Goal: Task Accomplishment & Management: Manage account settings

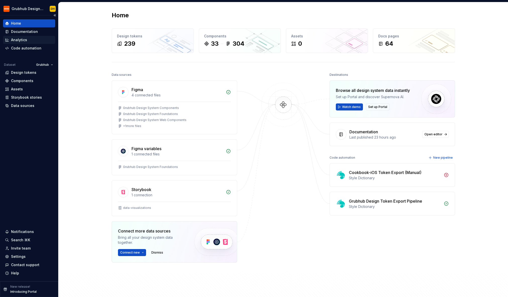
click at [17, 40] on div "Analytics" at bounding box center [19, 39] width 16 height 5
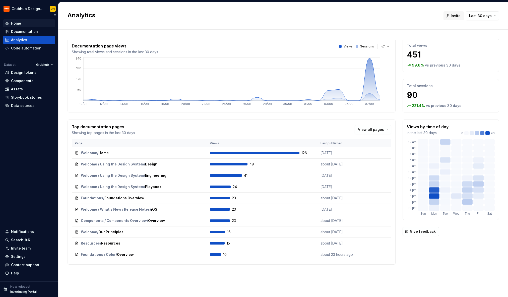
click at [29, 24] on div "Home" at bounding box center [29, 23] width 48 height 5
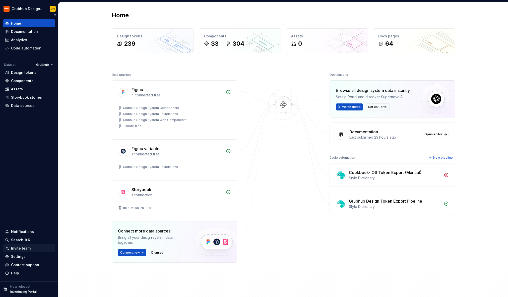
click at [18, 250] on div "Invite team" at bounding box center [21, 248] width 20 height 5
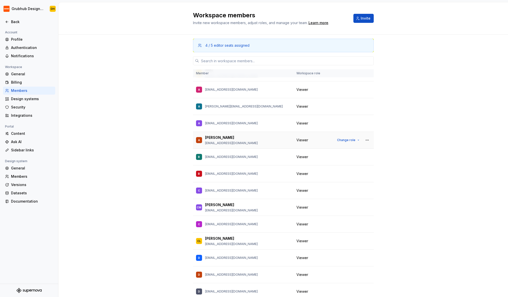
scroll to position [98, 0]
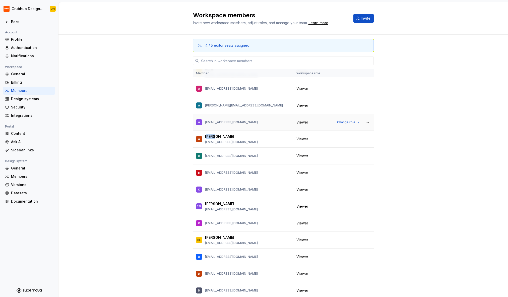
drag, startPoint x: 214, startPoint y: 135, endPoint x: 212, endPoint y: 124, distance: 11.6
click at [214, 135] on p "[PERSON_NAME]" at bounding box center [219, 136] width 29 height 5
click at [218, 127] on div "A [EMAIL_ADDRESS][DOMAIN_NAME]" at bounding box center [243, 122] width 94 height 11
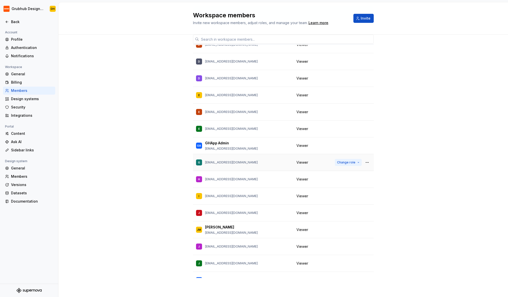
scroll to position [296, 0]
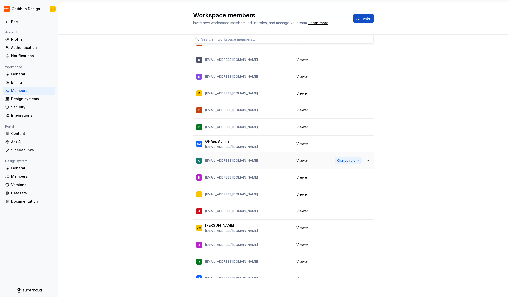
click at [359, 161] on button "Change role" at bounding box center [348, 160] width 27 height 7
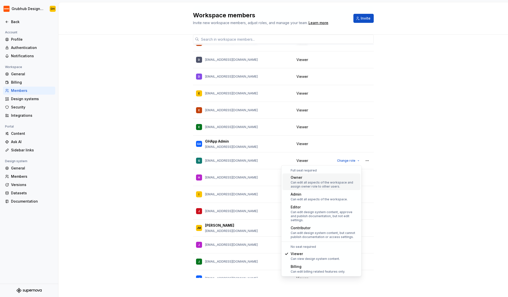
click at [451, 153] on div "4 / 5 editor seats assigned Member Workspace role DH [PERSON_NAME] [EMAIL_ADDRE…" at bounding box center [282, 149] width 449 height 295
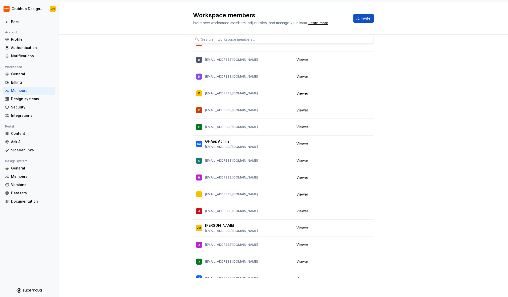
scroll to position [0, 0]
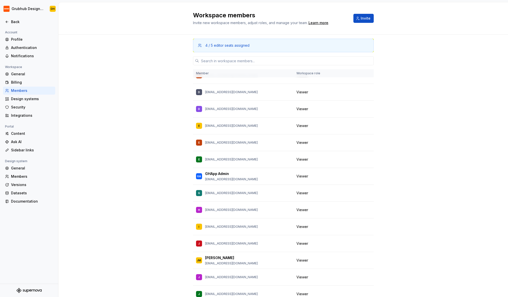
drag, startPoint x: 419, startPoint y: 161, endPoint x: 389, endPoint y: 161, distance: 29.9
click at [419, 161] on div "4 / 5 editor seats assigned Member Workspace role DH [PERSON_NAME] [EMAIL_ADDRE…" at bounding box center [282, 182] width 449 height 295
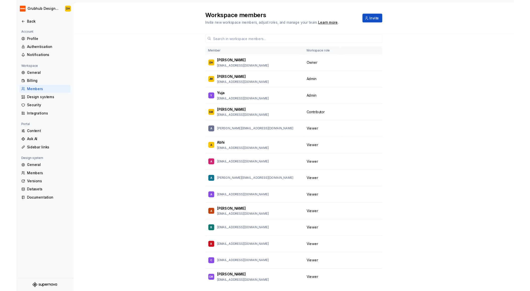
scroll to position [19, 0]
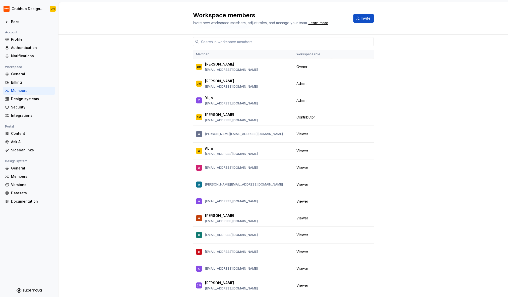
click at [101, 71] on div "4 / 5 editor seats assigned Member Workspace role DH [PERSON_NAME] [EMAIL_ADDRE…" at bounding box center [282, 163] width 449 height 295
click at [366, 152] on button "button" at bounding box center [367, 150] width 7 height 7
drag, startPoint x: 387, startPoint y: 125, endPoint x: 232, endPoint y: 80, distance: 161.5
click at [386, 125] on div "4 / 5 editor seats assigned Member Workspace role DH [PERSON_NAME] [EMAIL_ADDRE…" at bounding box center [282, 163] width 449 height 295
drag, startPoint x: 94, startPoint y: 51, endPoint x: 42, endPoint y: 56, distance: 52.7
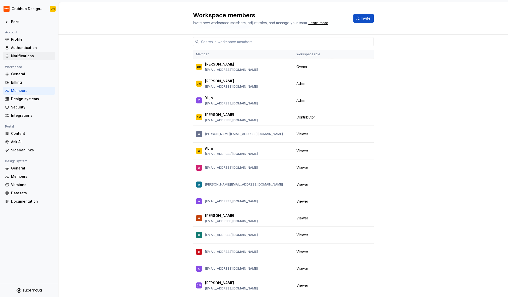
click at [91, 52] on div "4 / 5 editor seats assigned Member Workspace role DH [PERSON_NAME] [EMAIL_ADDRE…" at bounding box center [282, 163] width 449 height 295
click at [7, 22] on icon at bounding box center [7, 22] width 4 height 4
